Goal: Information Seeking & Learning: Learn about a topic

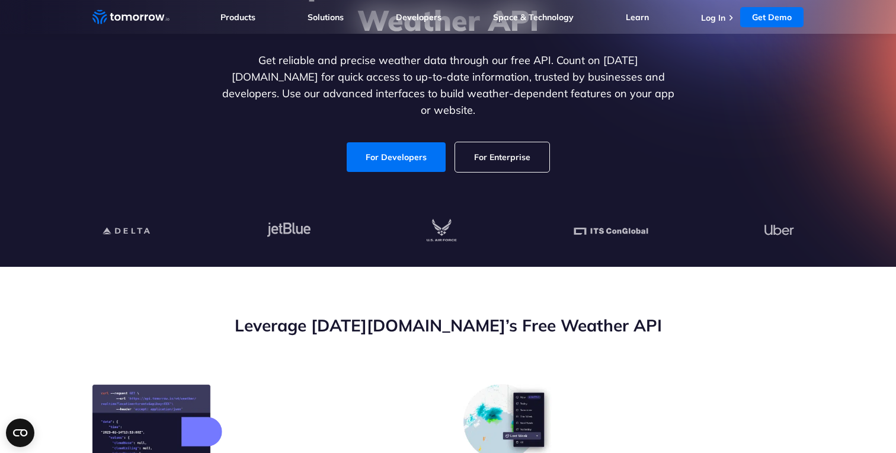
scroll to position [213, 0]
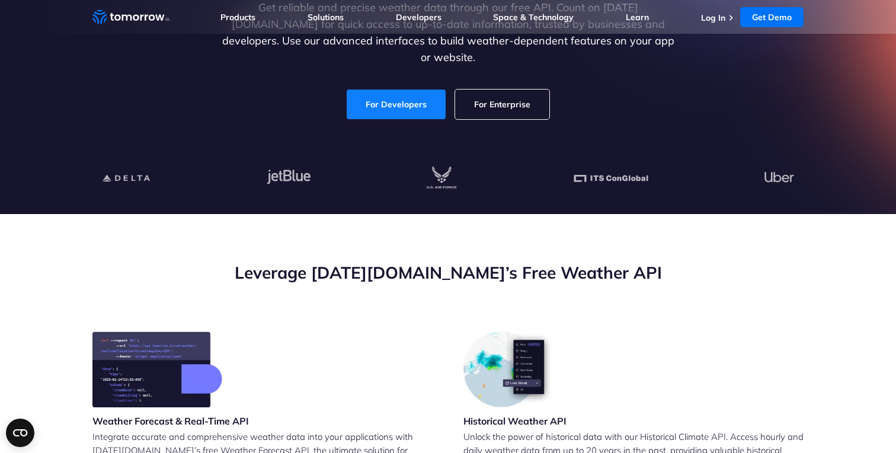
click at [386, 95] on link "For Developers" at bounding box center [396, 104] width 99 height 30
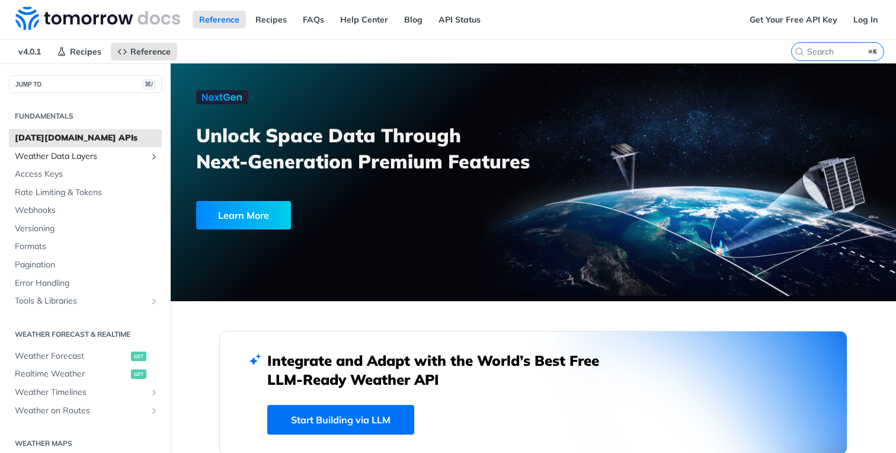
click at [152, 156] on icon "Show subpages for Weather Data Layers" at bounding box center [153, 156] width 9 height 9
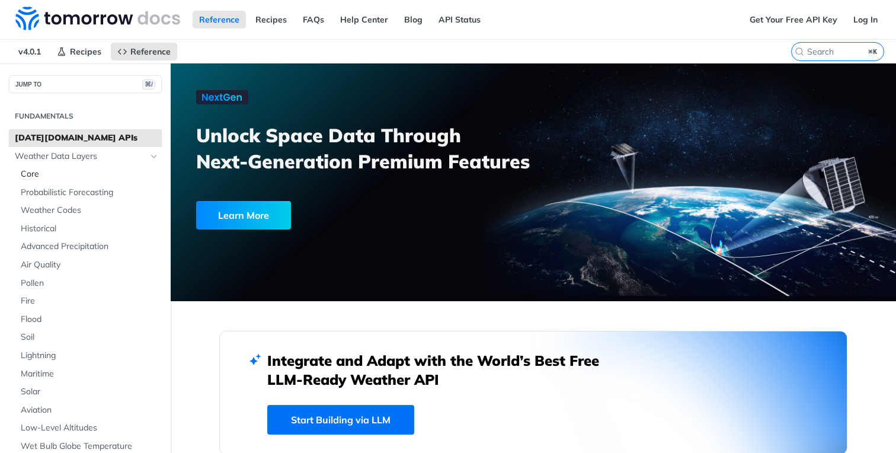
click at [35, 174] on span "Core" at bounding box center [90, 174] width 138 height 12
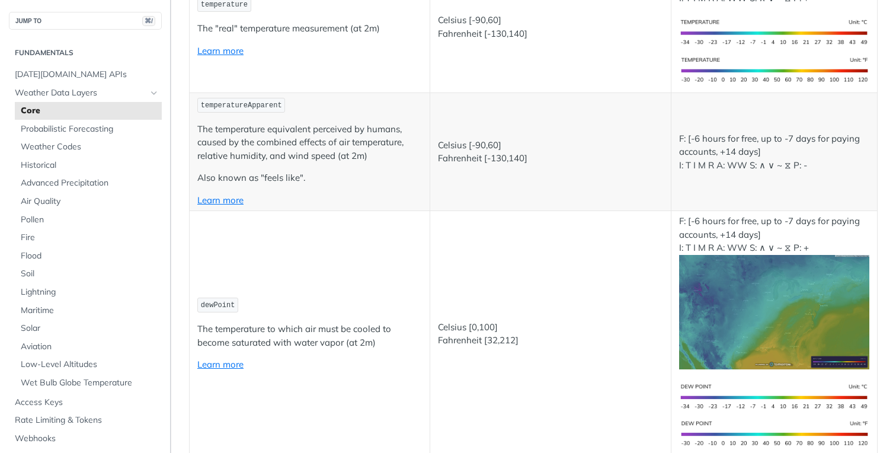
scroll to position [275, 0]
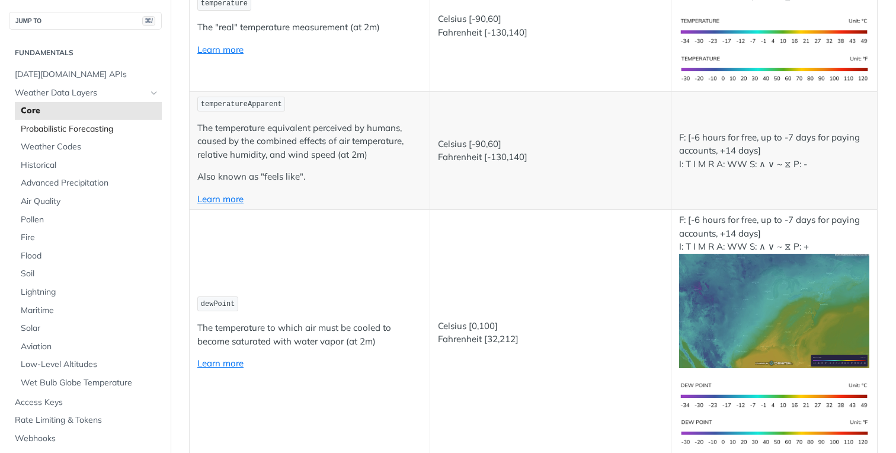
click at [79, 133] on span "Probabilistic Forecasting" at bounding box center [90, 129] width 138 height 12
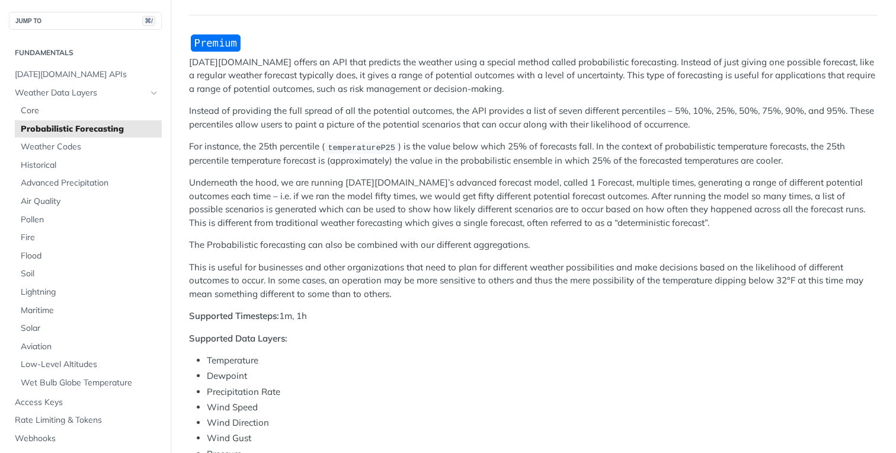
scroll to position [27, 0]
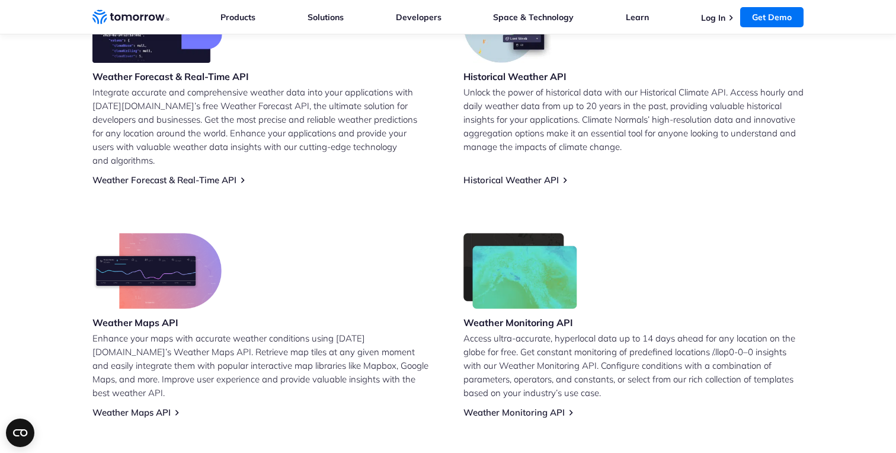
scroll to position [554, 0]
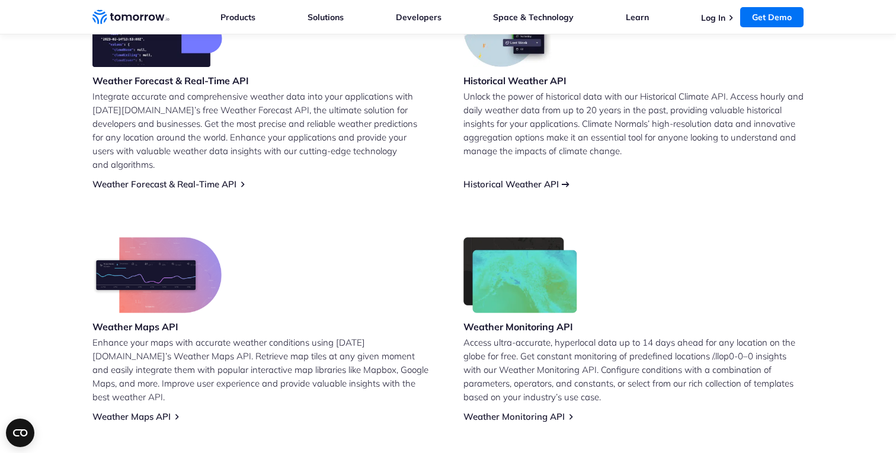
click at [507, 178] on link "Historical Weather API" at bounding box center [510, 183] width 95 height 11
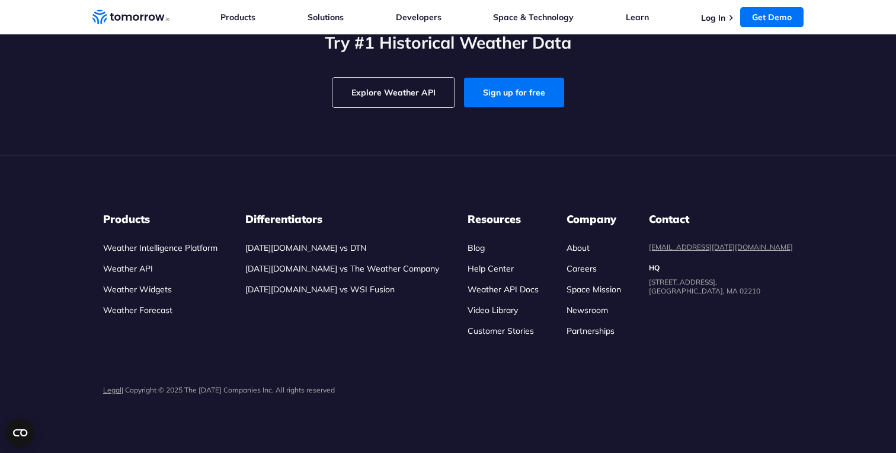
scroll to position [2658, 0]
click at [0, 0] on input "Tokyo" at bounding box center [0, 0] width 0 height 0
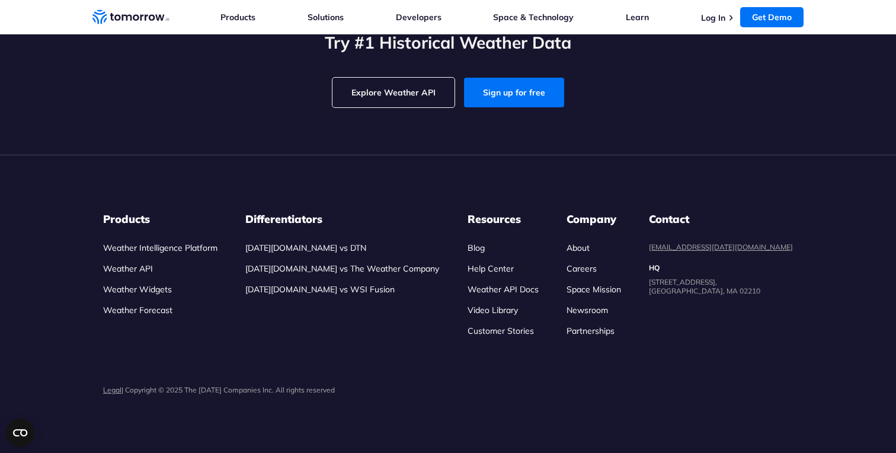
click at [400, 9] on span "Prev Month" at bounding box center [414, 1] width 52 height 15
click at [483, 9] on span "Next Month" at bounding box center [482, 1] width 53 height 15
click at [483, 9] on div "Prev Month Next Month Copy Link" at bounding box center [447, 1] width 711 height 16
click at [317, 247] on link "[DATE][DOMAIN_NAME] vs DTN" at bounding box center [305, 247] width 121 height 11
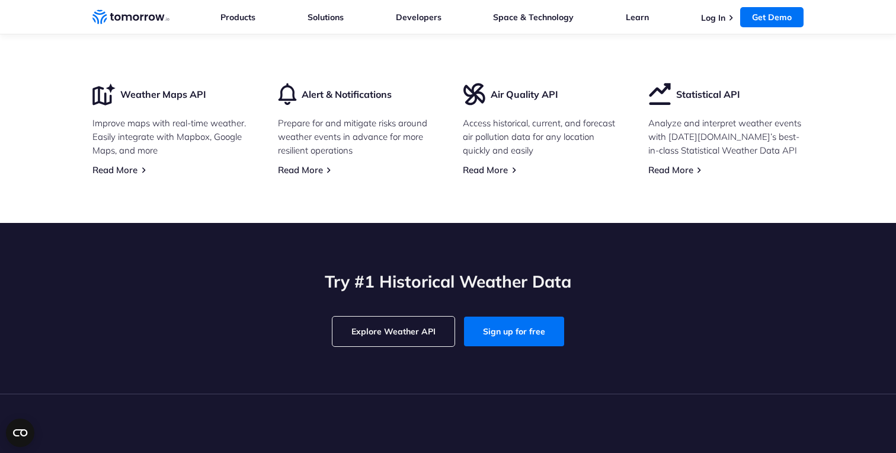
scroll to position [3884, 0]
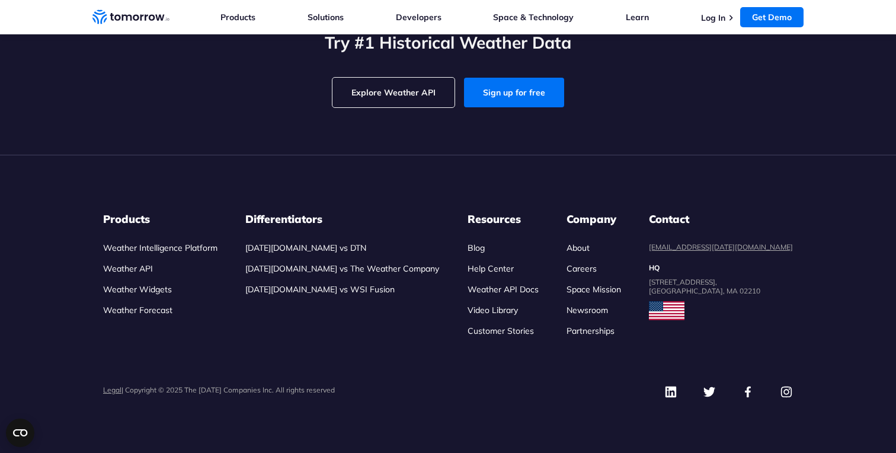
click at [366, 267] on link "[DATE][DOMAIN_NAME] vs The Weather Company" at bounding box center [342, 268] width 194 height 11
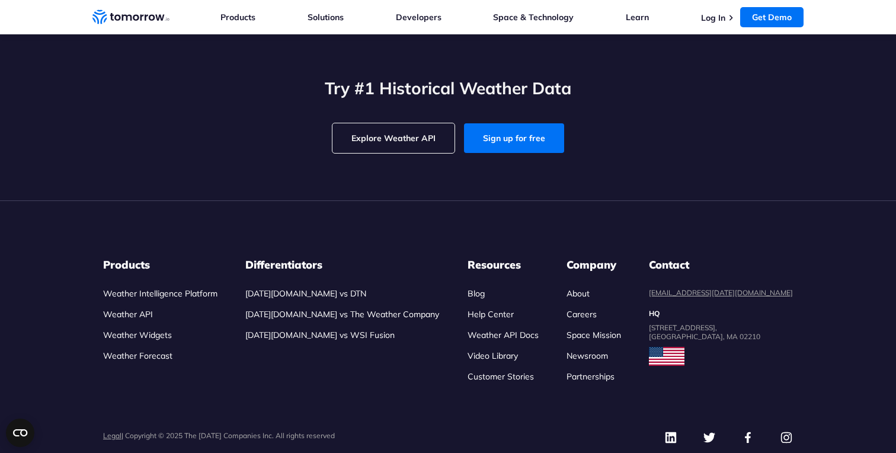
scroll to position [3884, 0]
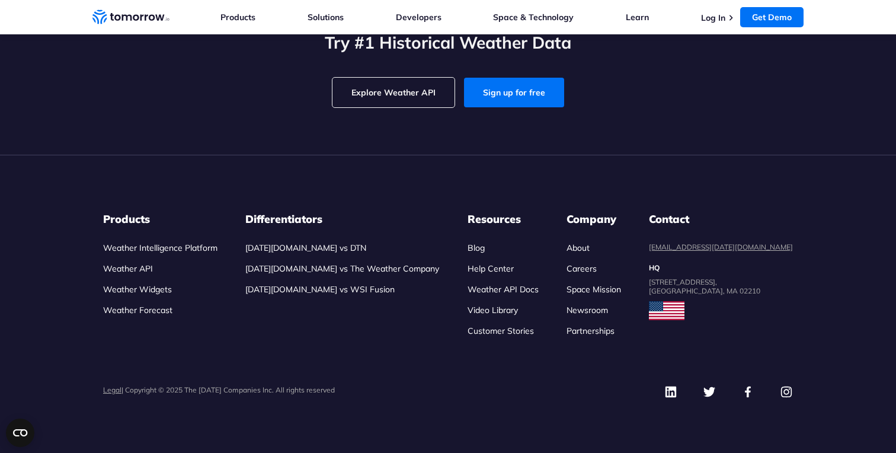
click at [313, 290] on link "[DATE][DOMAIN_NAME] vs WSI Fusion" at bounding box center [319, 289] width 149 height 11
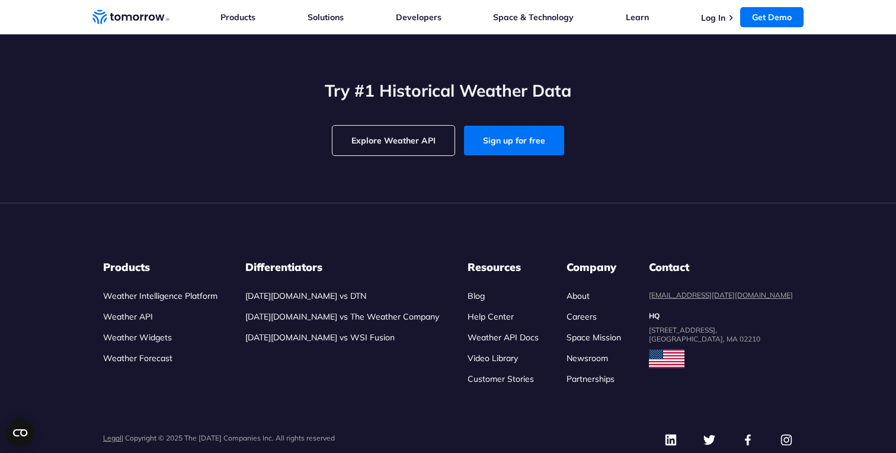
scroll to position [3884, 0]
